Goal: Use online tool/utility: Utilize a website feature to perform a specific function

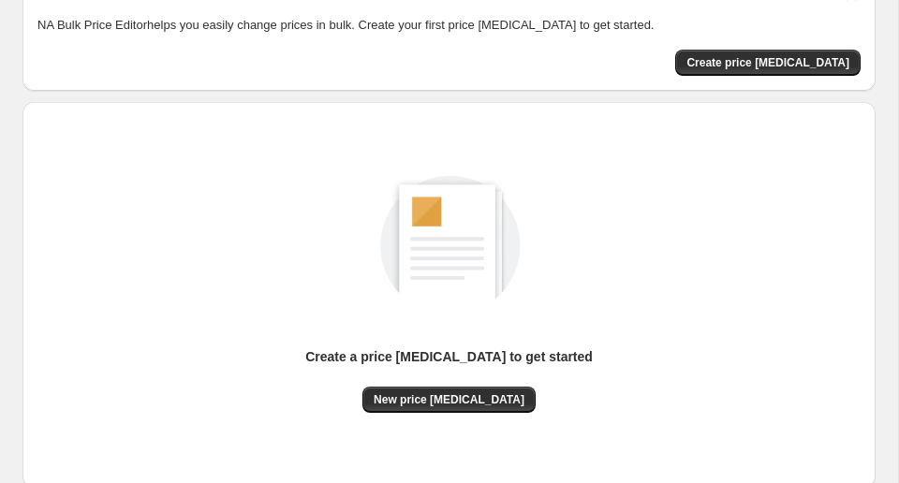
scroll to position [218, 0]
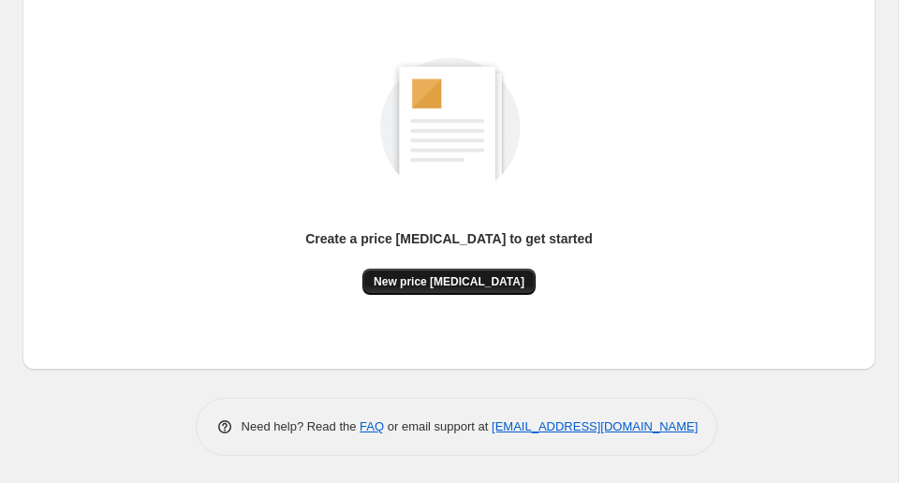
click at [467, 292] on button "New price change job" at bounding box center [449, 282] width 173 height 26
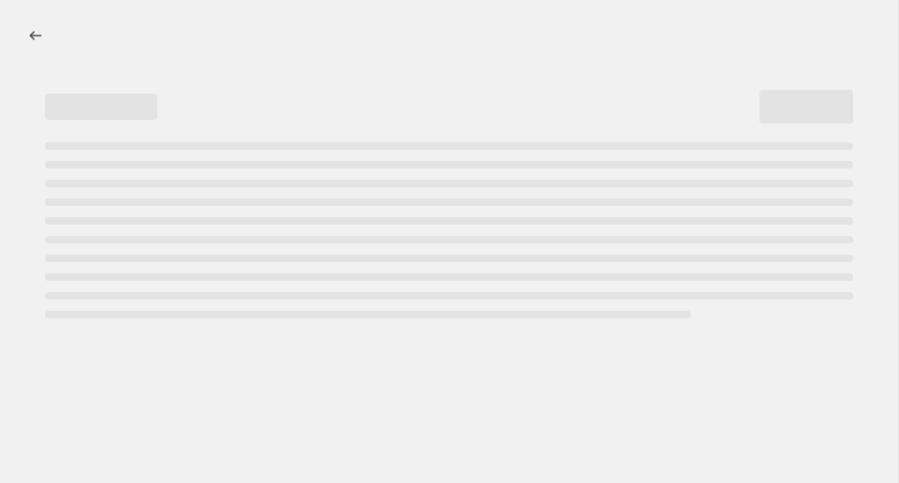
select select "percentage"
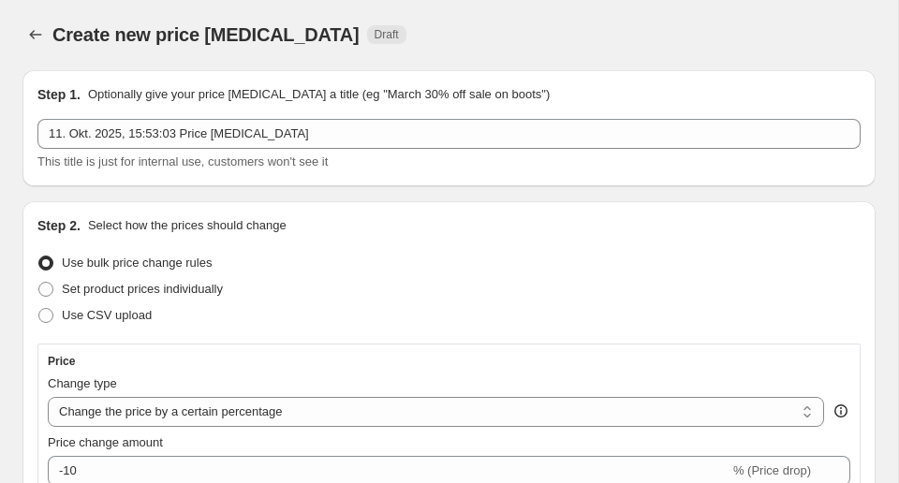
scroll to position [276, 0]
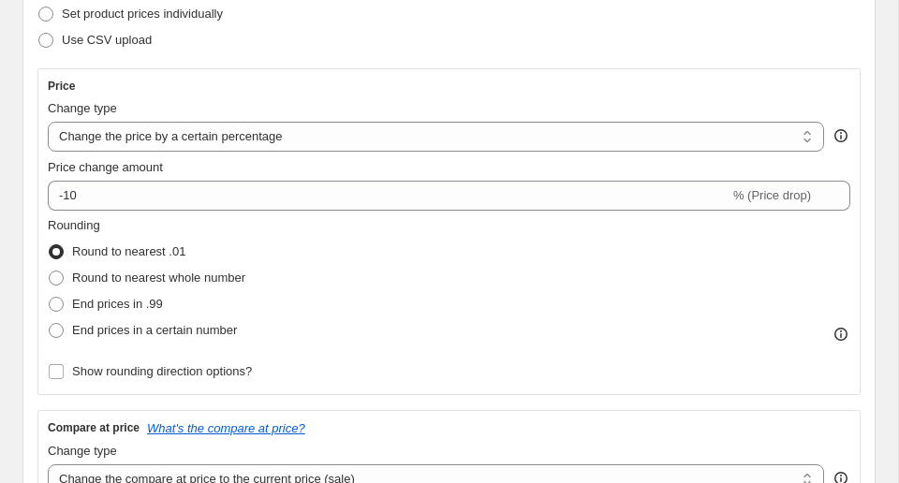
click at [165, 179] on div "Price change amount -10 % (Price drop)" at bounding box center [449, 184] width 803 height 52
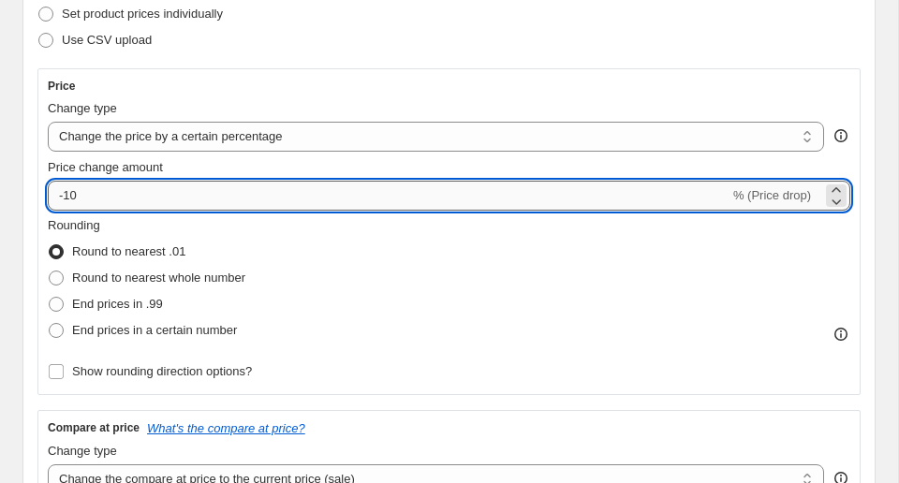
click at [167, 190] on input "-10" at bounding box center [389, 196] width 682 height 30
type input "-1"
type input "-35"
click at [576, 52] on div "Use CSV upload" at bounding box center [448, 40] width 823 height 26
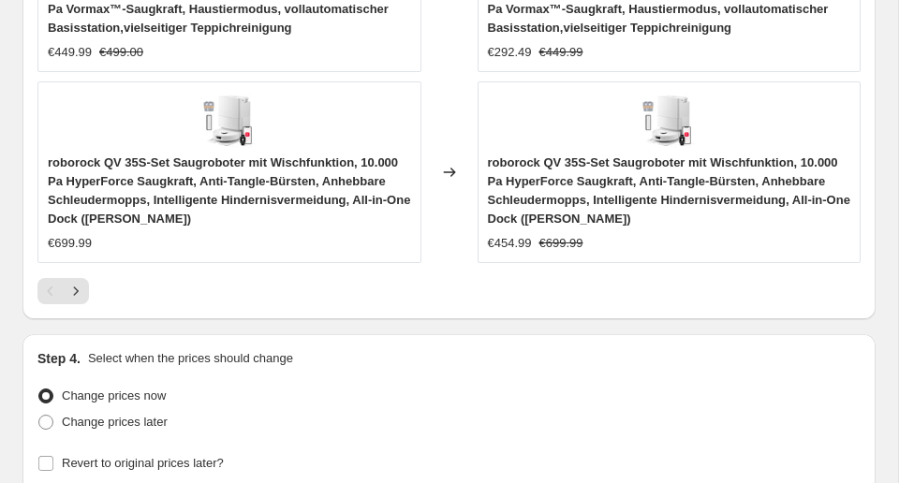
scroll to position [2202, 0]
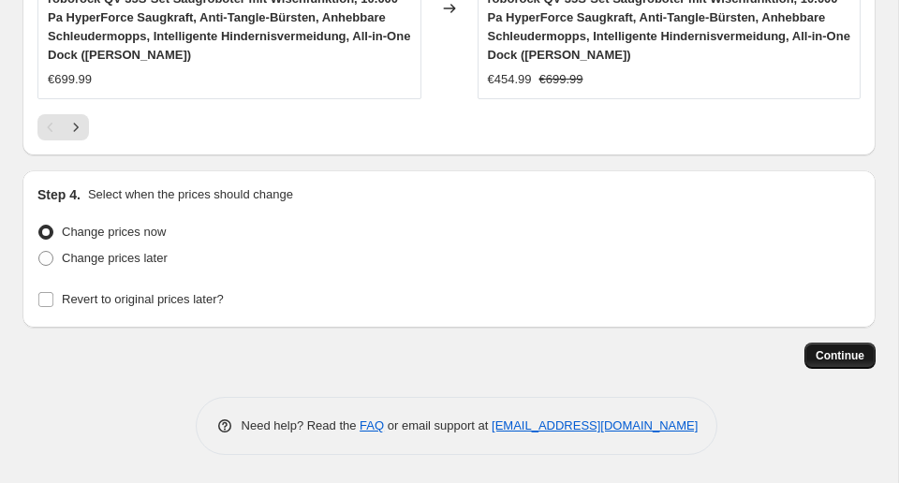
click at [840, 343] on button "Continue" at bounding box center [840, 356] width 71 height 26
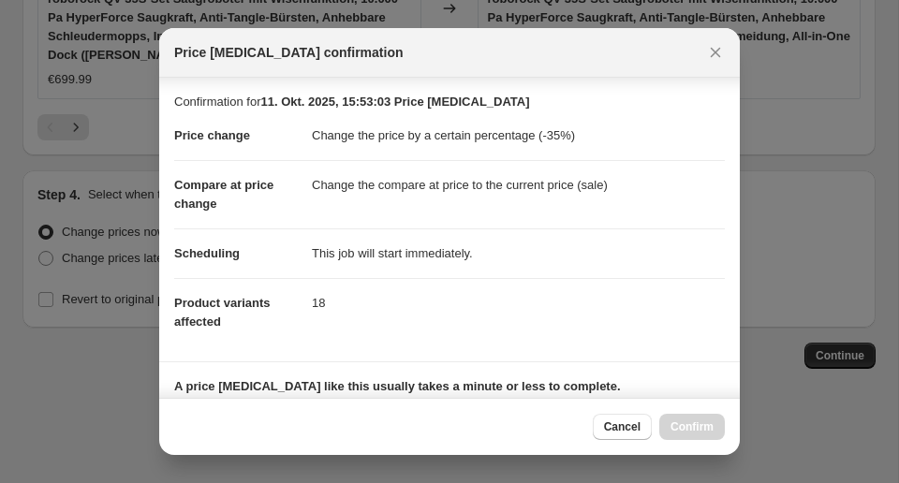
scroll to position [305, 0]
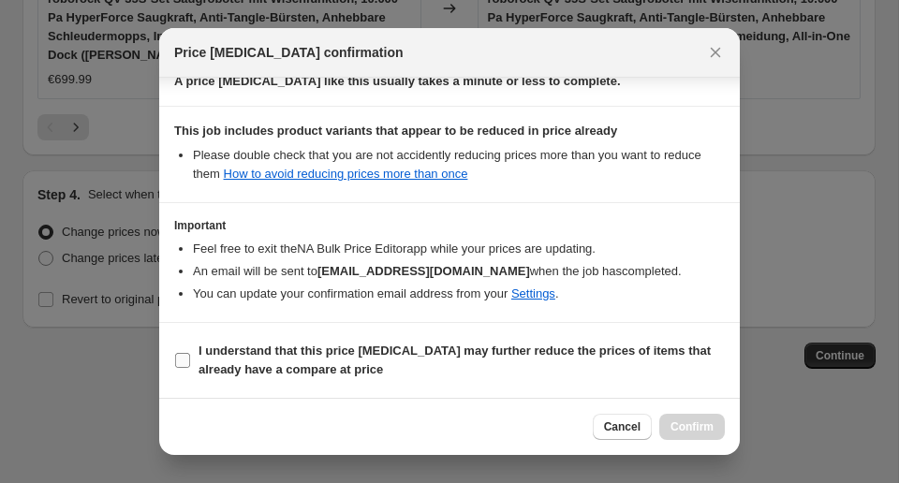
click at [276, 362] on span "I understand that this price change job may further reduce the prices of items …" at bounding box center [462, 360] width 526 height 37
click at [190, 362] on input "I understand that this price change job may further reduce the prices of items …" at bounding box center [182, 360] width 15 height 15
checkbox input "true"
click at [707, 423] on span "Confirm" at bounding box center [692, 427] width 43 height 15
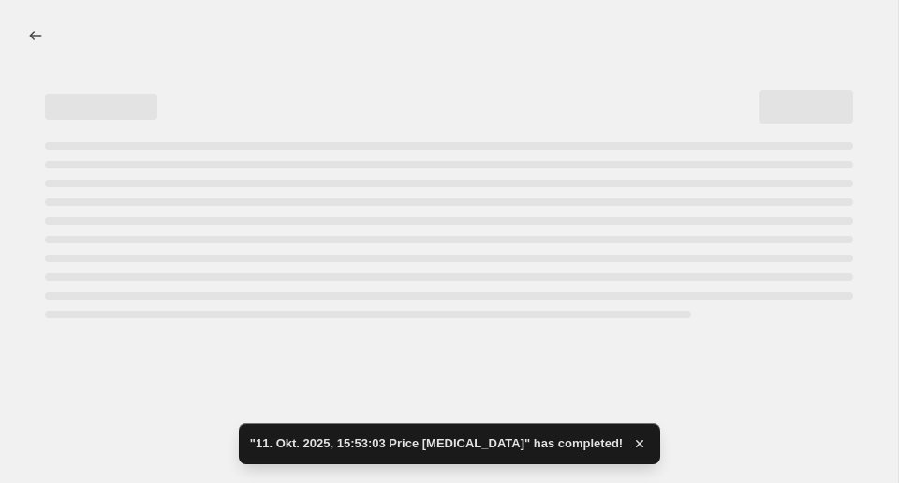
select select "percentage"
